Goal: Navigation & Orientation: Find specific page/section

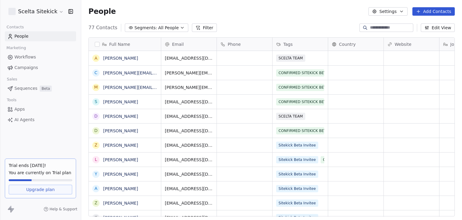
scroll to position [188, 376]
click at [25, 108] on link "Apps" at bounding box center [40, 109] width 71 height 10
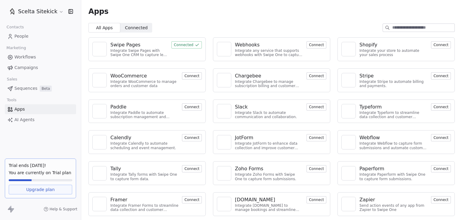
click at [132, 45] on div "Swipe Pages" at bounding box center [125, 44] width 30 height 7
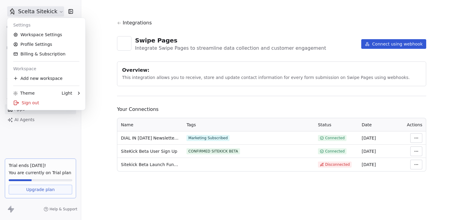
click at [34, 12] on html "Scelta Sitekick Contacts People Marketing Workflows Campaigns Sales Sequences B…" at bounding box center [231, 110] width 462 height 220
click at [92, 24] on html "Scelta Sitekick Contacts People Marketing Workflows Campaigns Sales Sequences B…" at bounding box center [231, 110] width 462 height 220
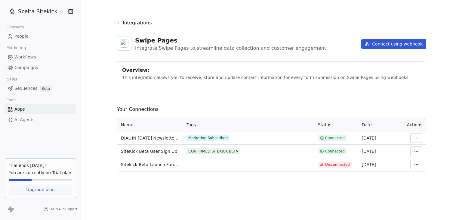
click at [34, 37] on link "People" at bounding box center [40, 36] width 71 height 10
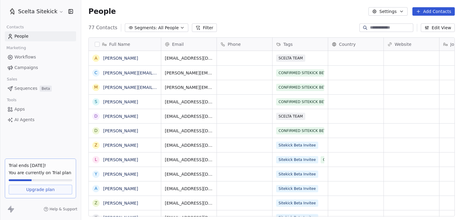
scroll to position [188, 376]
click at [34, 107] on link "Apps" at bounding box center [40, 109] width 71 height 10
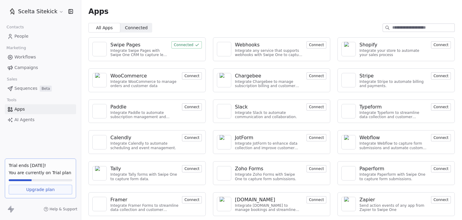
click at [48, 15] on html "Scelta Sitekick Contacts People Marketing Workflows Campaigns Sales Sequences B…" at bounding box center [231, 110] width 462 height 220
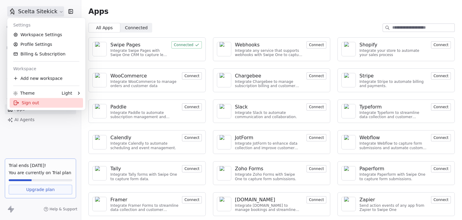
click at [36, 104] on div "Sign out" at bounding box center [46, 103] width 73 height 10
